Goal: Book appointment/travel/reservation

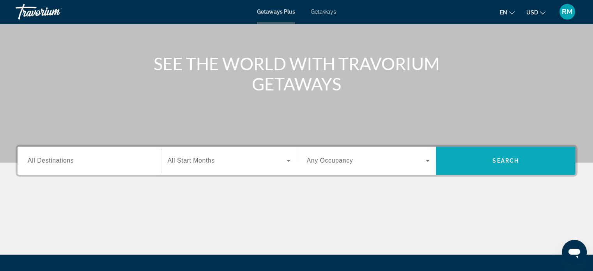
scroll to position [150, 0]
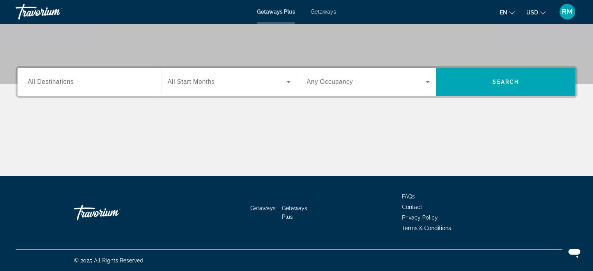
click at [135, 84] on input "Destination All Destinations" at bounding box center [89, 82] width 123 height 9
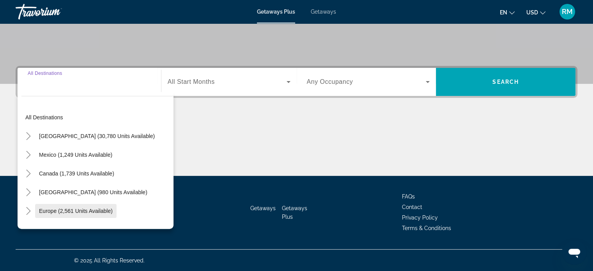
click at [99, 212] on span "Europe (2,561 units available)" at bounding box center [76, 211] width 74 height 6
type input "**********"
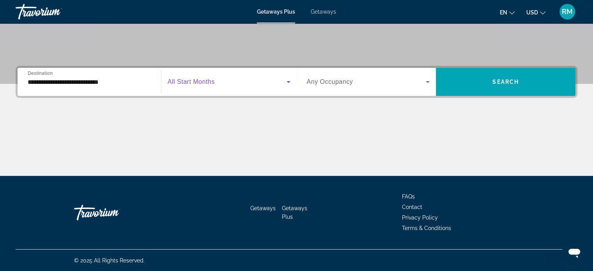
click at [281, 82] on span "Search widget" at bounding box center [227, 81] width 119 height 9
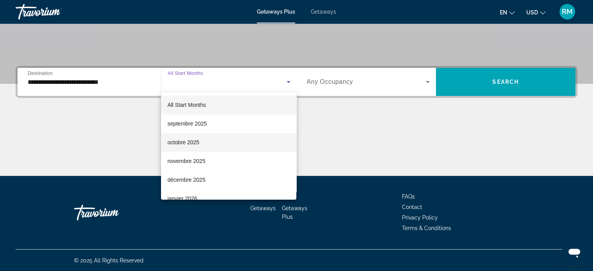
click at [240, 147] on mat-option "octobre 2025" at bounding box center [228, 142] width 135 height 19
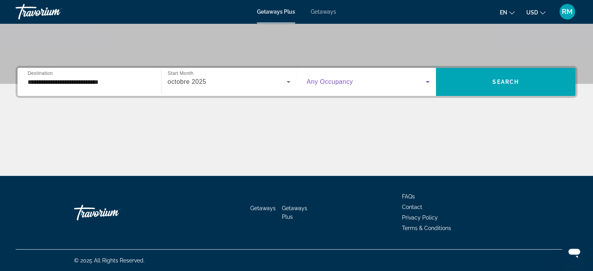
click at [431, 83] on icon "Search widget" at bounding box center [427, 81] width 9 height 9
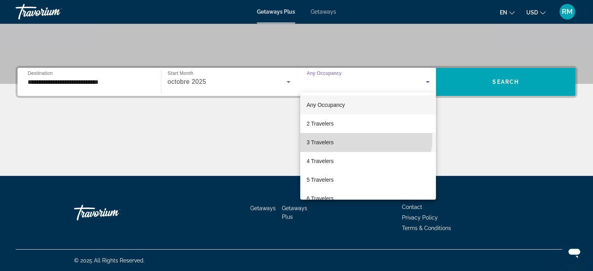
click at [366, 139] on mat-option "3 Travelers" at bounding box center [368, 142] width 136 height 19
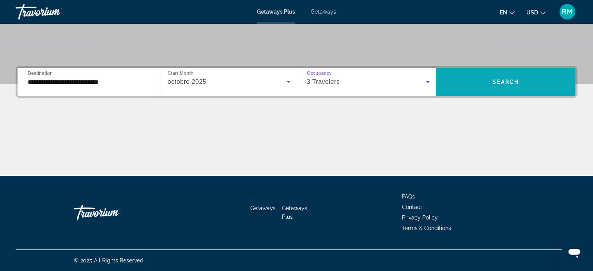
click at [511, 84] on span "Search" at bounding box center [505, 82] width 26 height 6
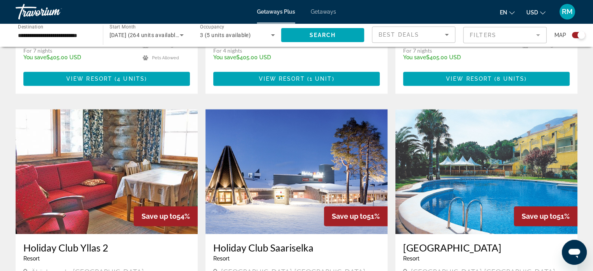
scroll to position [740, 0]
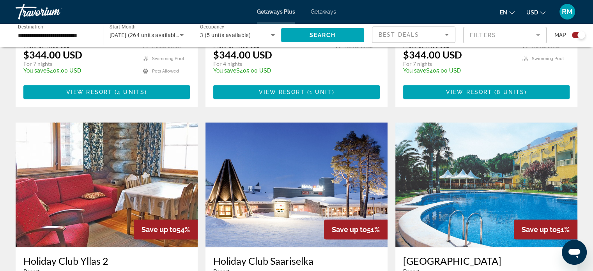
click at [544, 175] on img "Main content" at bounding box center [486, 184] width 182 height 125
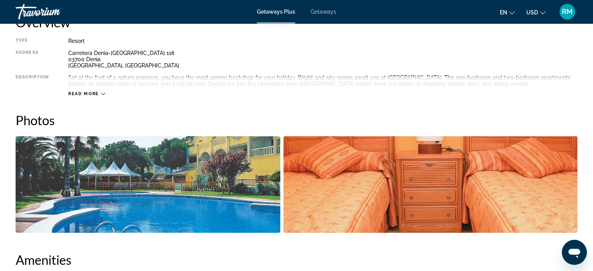
scroll to position [273, 0]
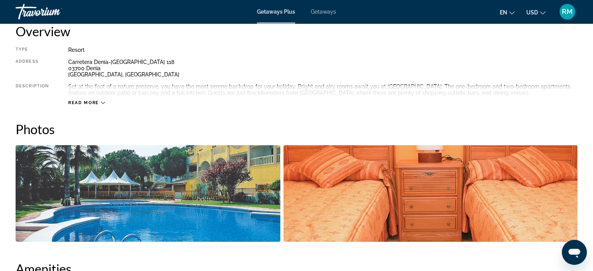
click at [102, 102] on icon "Main content" at bounding box center [103, 103] width 4 height 2
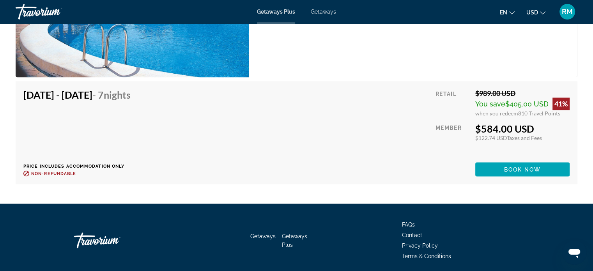
scroll to position [1364, 0]
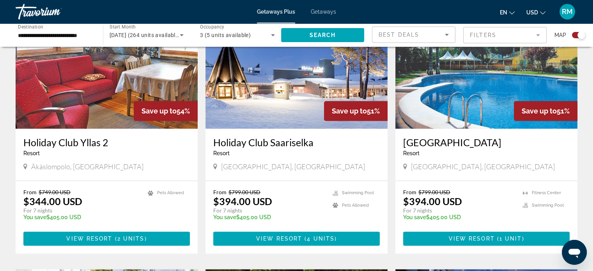
scroll to position [857, 0]
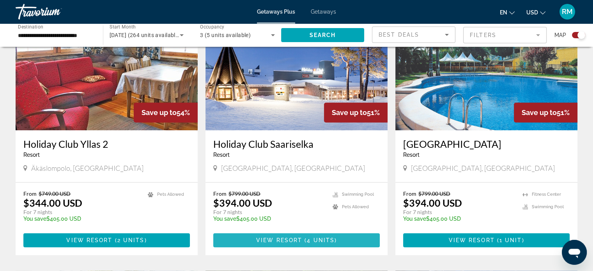
click at [337, 231] on span "Main content" at bounding box center [296, 240] width 166 height 19
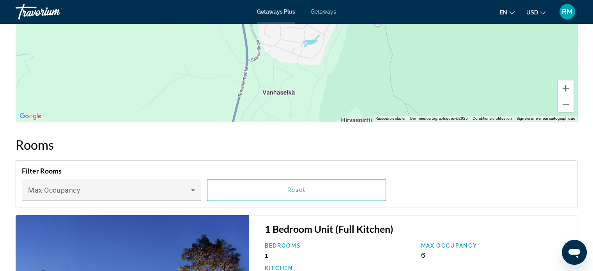
scroll to position [1130, 0]
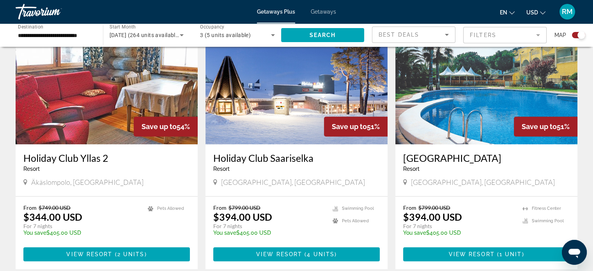
scroll to position [857, 0]
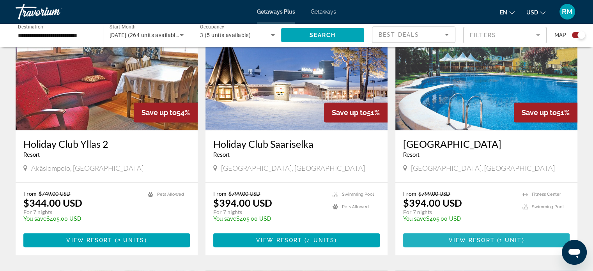
click at [492, 237] on span "View Resort" at bounding box center [471, 240] width 46 height 6
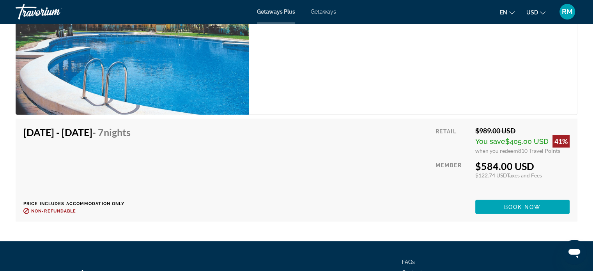
scroll to position [1364, 0]
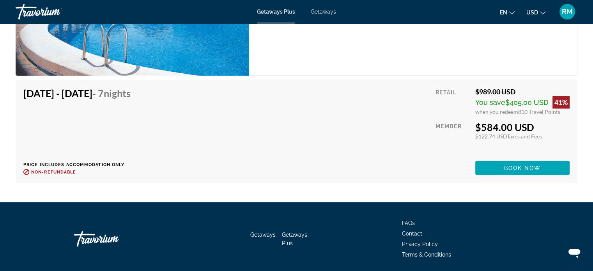
click at [539, 12] on button "USD USD ($) MXN (Mex$) CAD (Can$) GBP (£) EUR (€) AUD (A$) NZD (NZ$) CNY (CN¥)" at bounding box center [535, 12] width 19 height 11
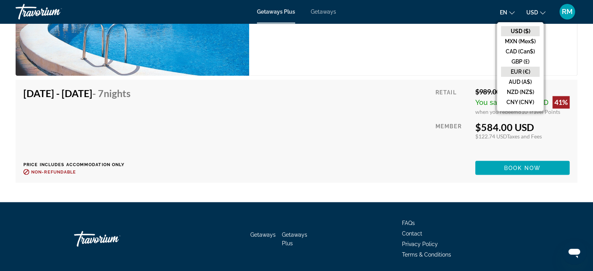
click at [521, 72] on button "EUR (€)" at bounding box center [520, 72] width 39 height 10
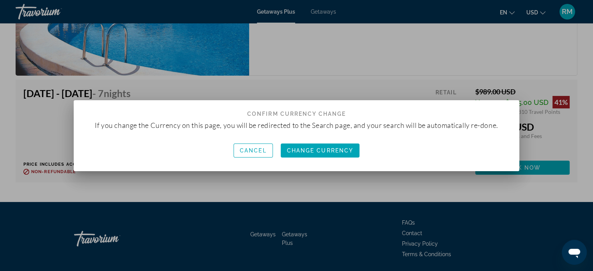
scroll to position [0, 0]
click at [339, 151] on span "Change Currency" at bounding box center [320, 150] width 67 height 6
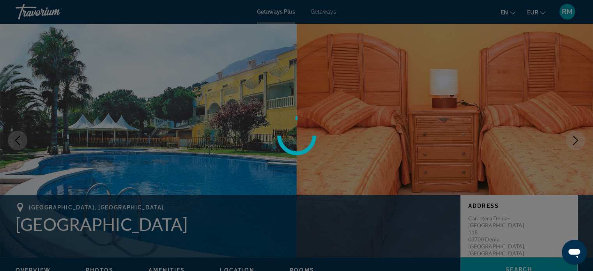
scroll to position [1364, 0]
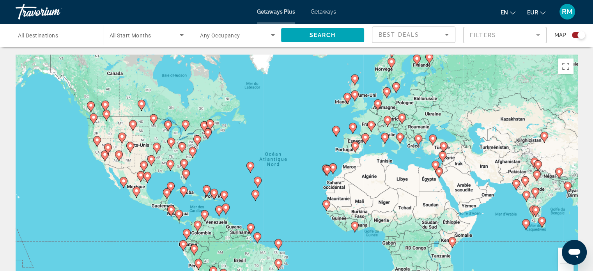
click at [69, 39] on input "Destination All Destinations" at bounding box center [55, 35] width 75 height 9
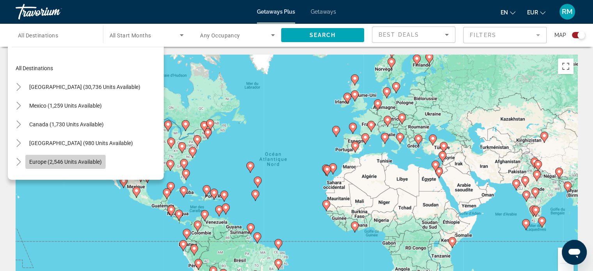
click at [63, 161] on span "Europe (2,546 units available)" at bounding box center [65, 162] width 72 height 6
type input "**********"
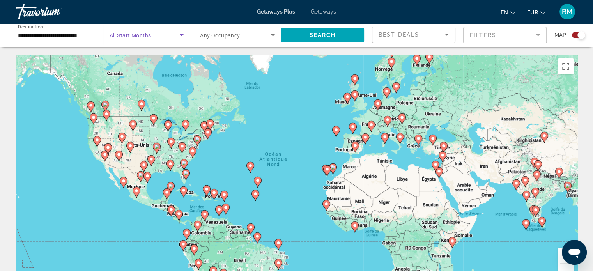
click at [182, 39] on icon "Search widget" at bounding box center [181, 34] width 9 height 9
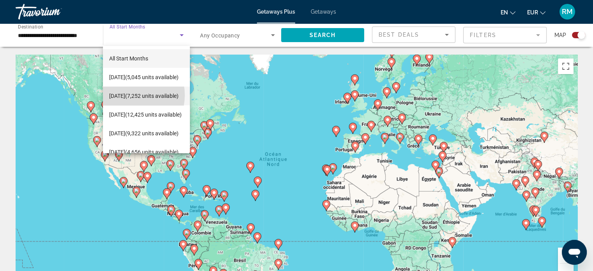
click at [128, 95] on span "[DATE] (7,252 units available)" at bounding box center [143, 95] width 69 height 9
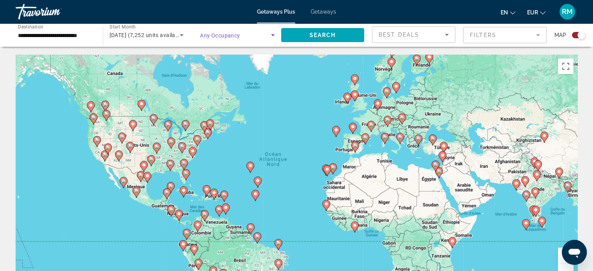
click at [240, 32] on span "Search widget" at bounding box center [235, 34] width 71 height 9
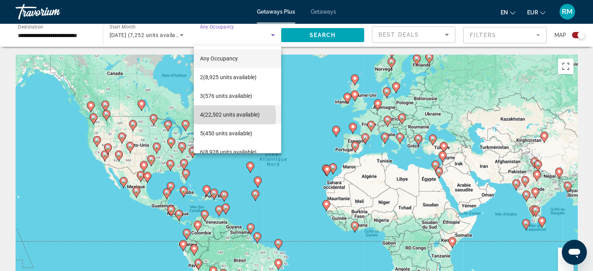
click at [229, 116] on span "4 (22,502 units available)" at bounding box center [230, 114] width 60 height 9
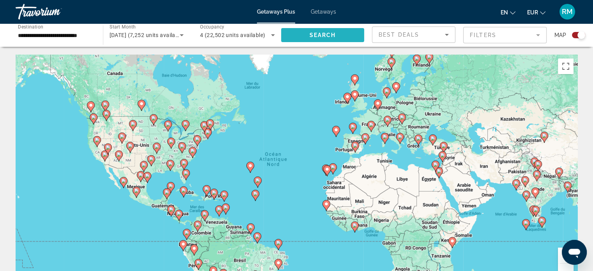
click at [336, 33] on span "Search widget" at bounding box center [322, 35] width 83 height 19
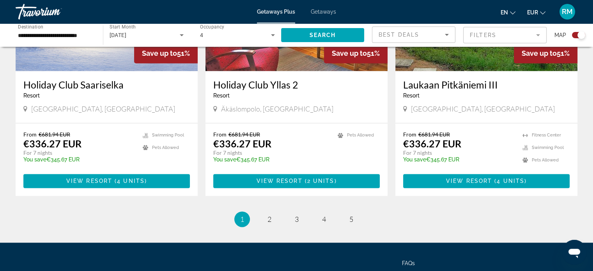
scroll to position [1231, 0]
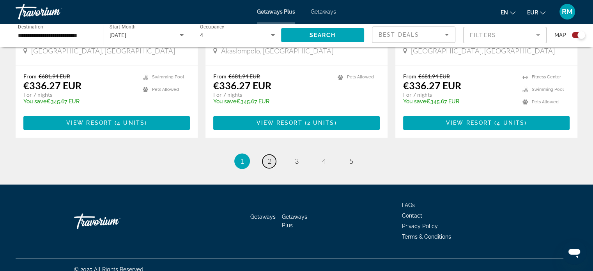
click at [271, 155] on link "page 2" at bounding box center [269, 161] width 14 height 14
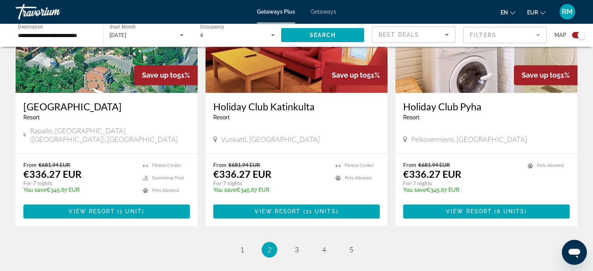
scroll to position [1169, 0]
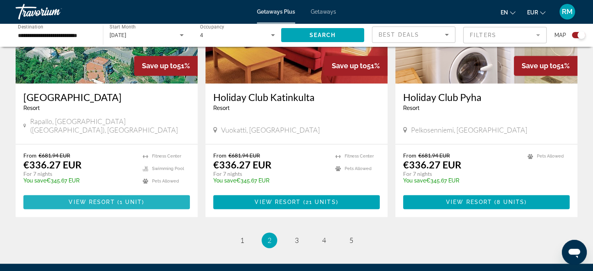
click at [155, 193] on span "Main content" at bounding box center [106, 202] width 166 height 19
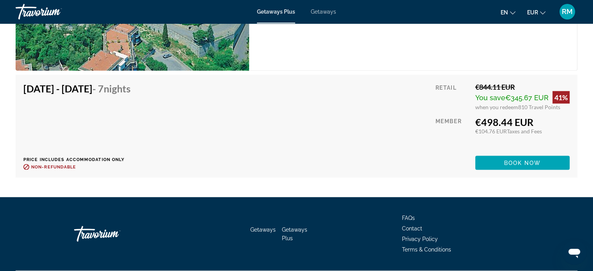
scroll to position [1661, 0]
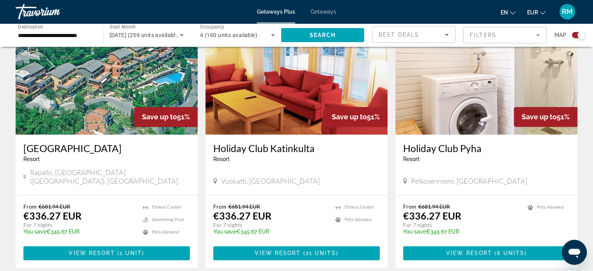
scroll to position [1130, 0]
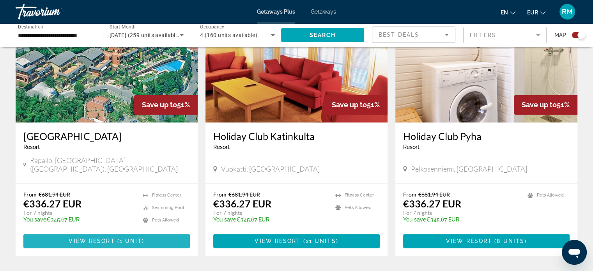
click at [85, 238] on span "View Resort" at bounding box center [92, 241] width 46 height 6
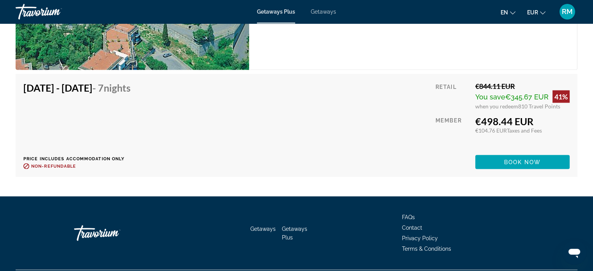
scroll to position [1661, 0]
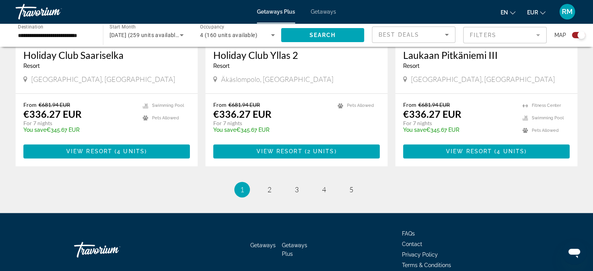
scroll to position [1231, 0]
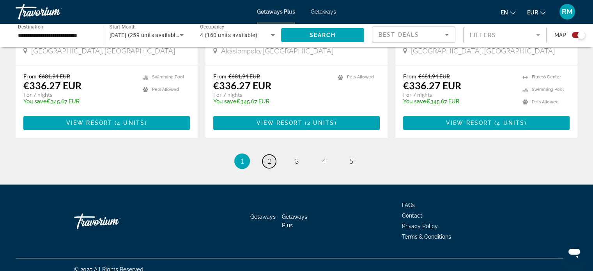
click at [270, 157] on span "2" at bounding box center [269, 161] width 4 height 9
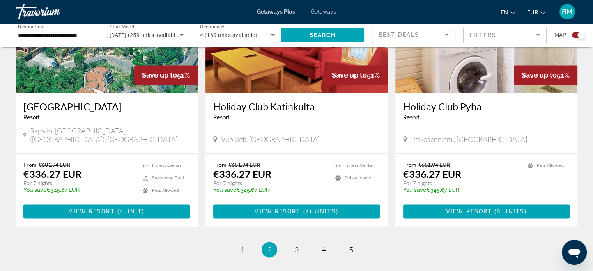
scroll to position [1169, 0]
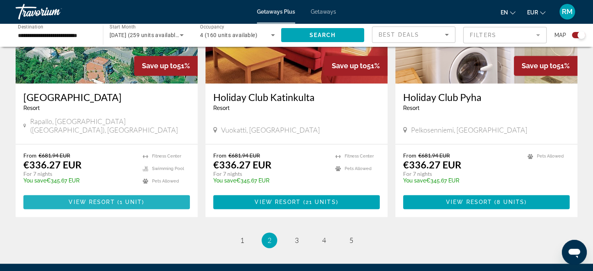
click at [136, 193] on span "Main content" at bounding box center [106, 202] width 166 height 19
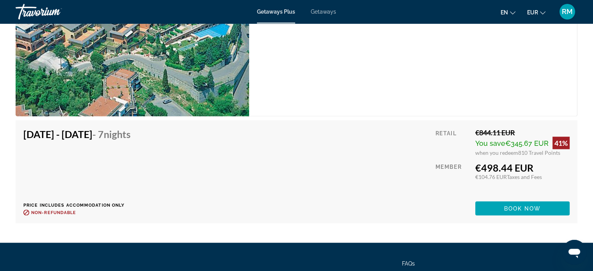
scroll to position [1637, 0]
